Goal: Information Seeking & Learning: Learn about a topic

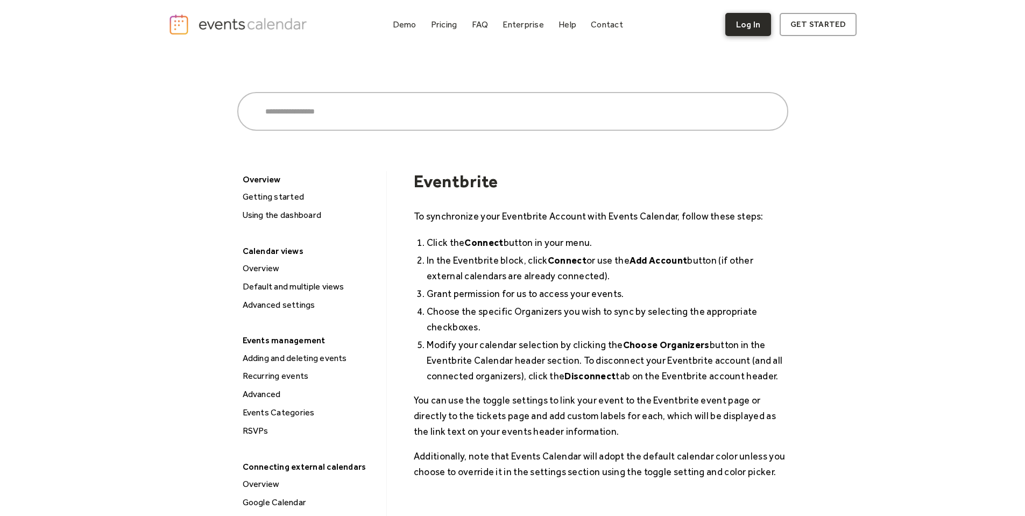
click at [746, 31] on link "Log In" at bounding box center [748, 24] width 46 height 23
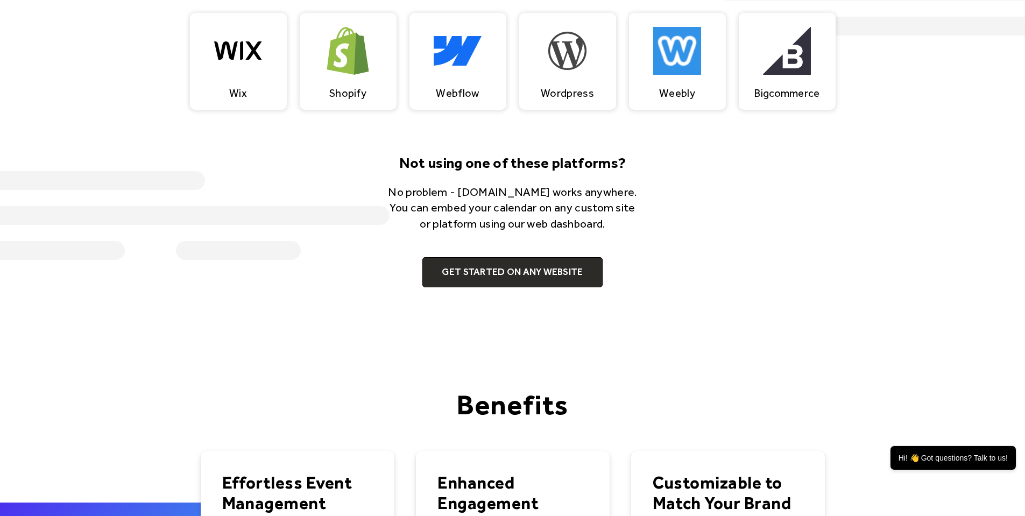
scroll to position [1184, 0]
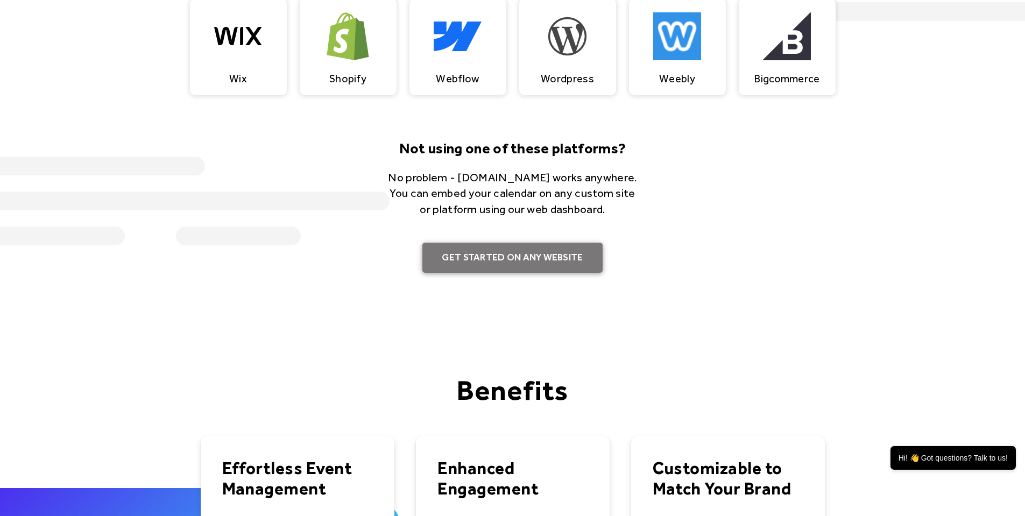
click at [547, 253] on link "Get Started on Any Website" at bounding box center [512, 258] width 180 height 30
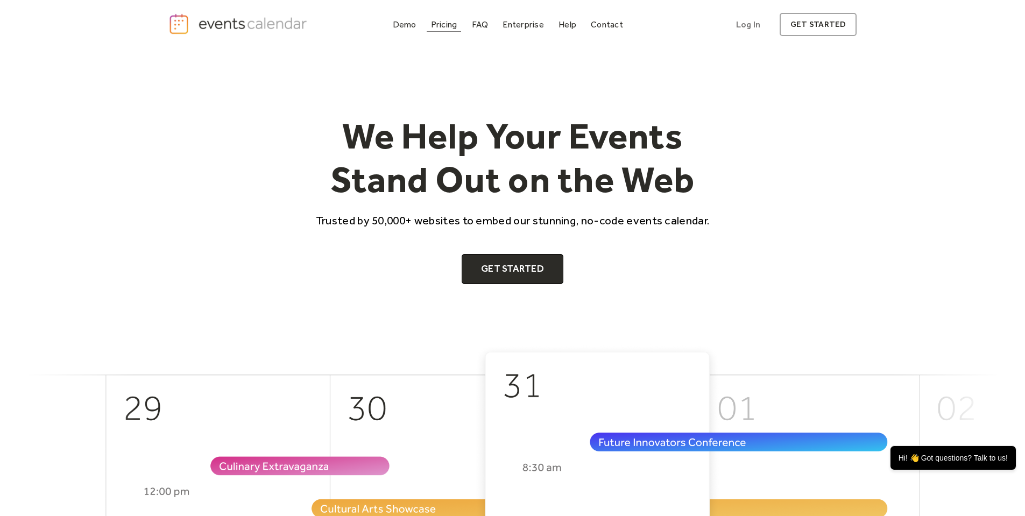
click at [433, 23] on div "Pricing" at bounding box center [444, 25] width 26 height 6
